Goal: Transaction & Acquisition: Obtain resource

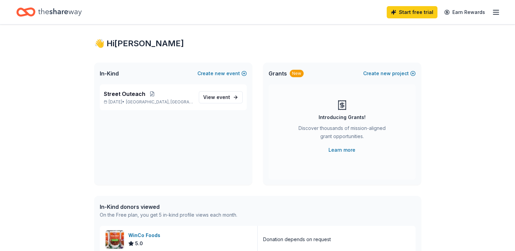
scroll to position [34, 0]
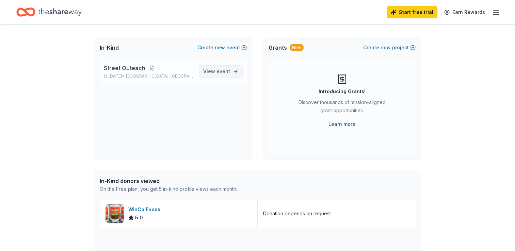
click at [213, 70] on span "View event" at bounding box center [216, 71] width 27 height 8
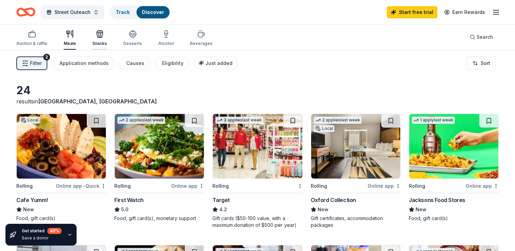
drag, startPoint x: 100, startPoint y: 39, endPoint x: 98, endPoint y: 34, distance: 5.9
click at [99, 37] on div "Snacks" at bounding box center [99, 38] width 15 height 16
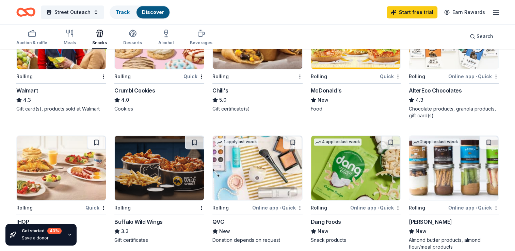
scroll to position [306, 0]
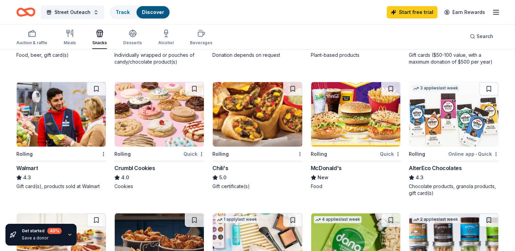
click at [49, 132] on img at bounding box center [61, 114] width 89 height 65
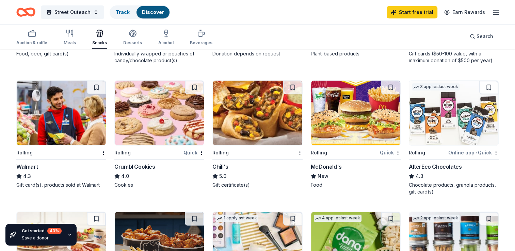
scroll to position [238, 0]
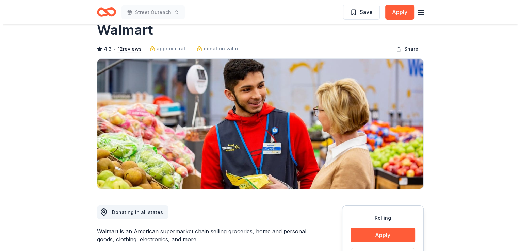
scroll to position [34, 0]
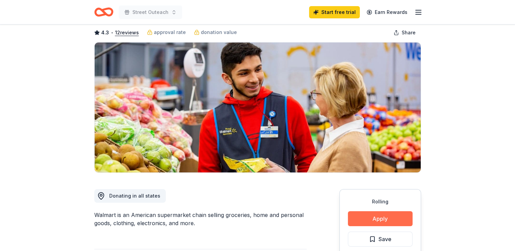
click at [380, 216] on button "Apply" at bounding box center [380, 218] width 65 height 15
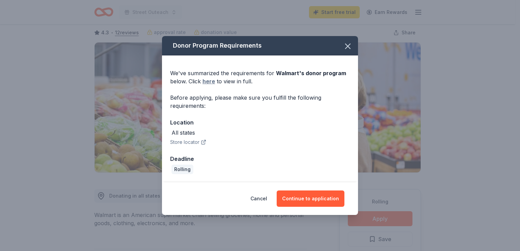
click at [207, 81] on link "here" at bounding box center [209, 81] width 13 height 8
click at [294, 193] on button "Continue to application" at bounding box center [311, 199] width 68 height 16
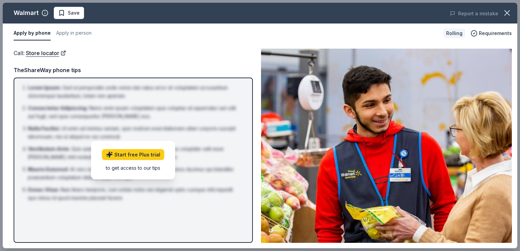
click at [200, 69] on div "TheShareWay phone tips" at bounding box center [133, 70] width 239 height 9
click at [122, 155] on link "Start free Plus trial" at bounding box center [133, 154] width 62 height 11
